Goal: Navigation & Orientation: Find specific page/section

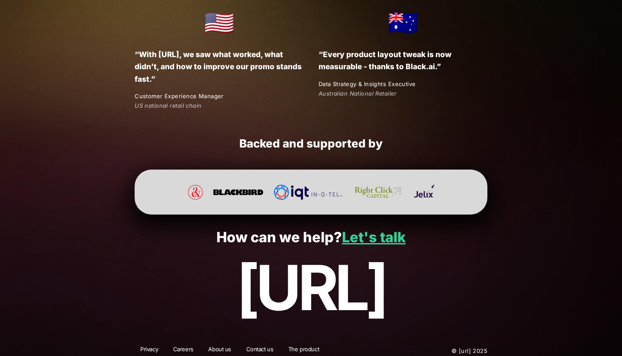
scroll to position [1579, 0]
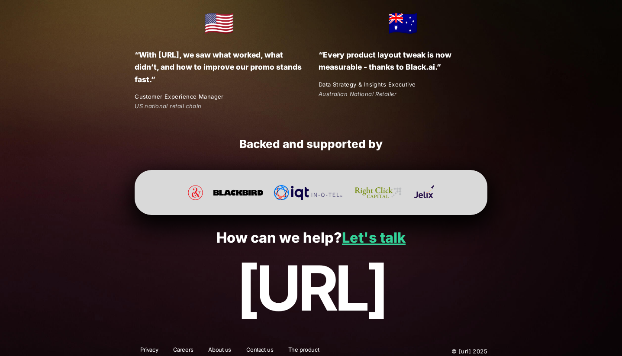
click at [181, 346] on link "Careers" at bounding box center [183, 351] width 32 height 11
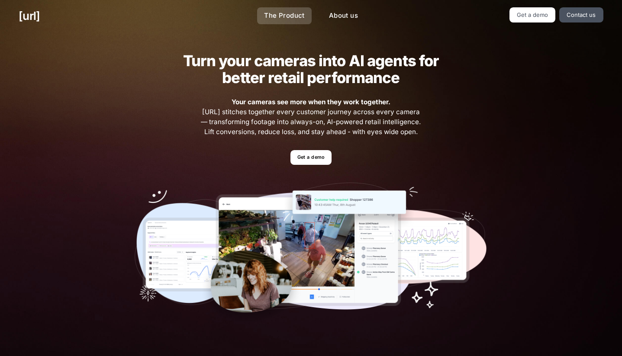
click at [286, 16] on link "The Product" at bounding box center [284, 15] width 55 height 17
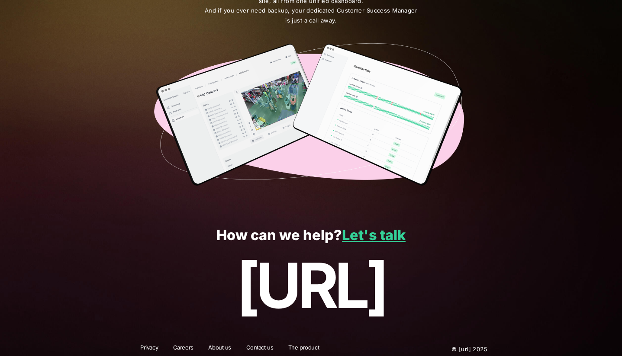
scroll to position [1502, 0]
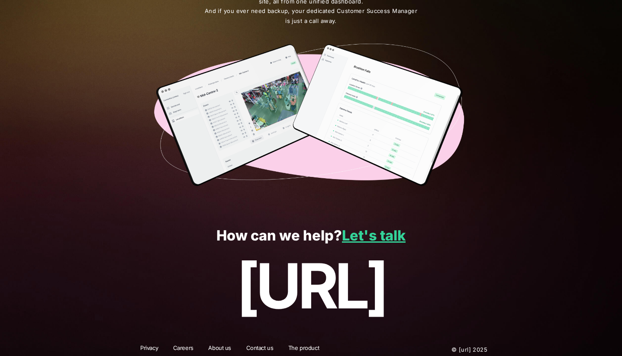
click at [181, 344] on link "Careers" at bounding box center [183, 349] width 32 height 11
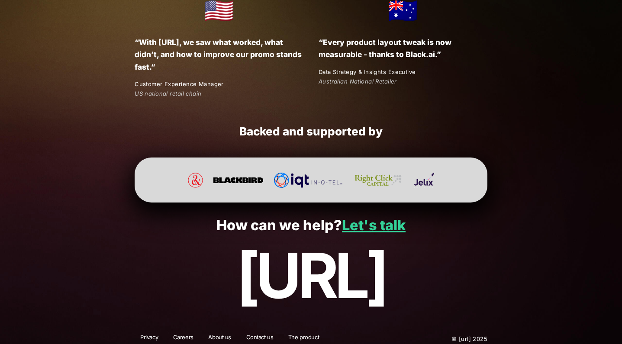
scroll to position [1592, 0]
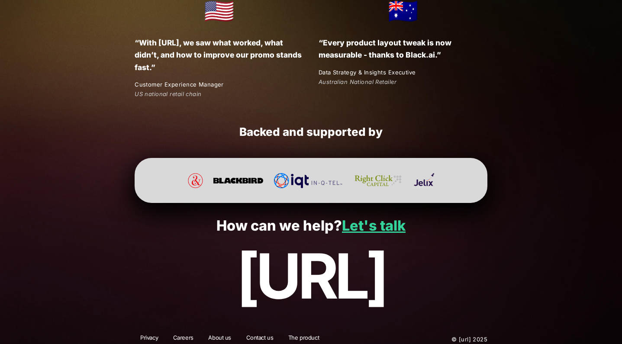
click at [184, 334] on link "Careers" at bounding box center [183, 339] width 32 height 11
